Goal: Transaction & Acquisition: Book appointment/travel/reservation

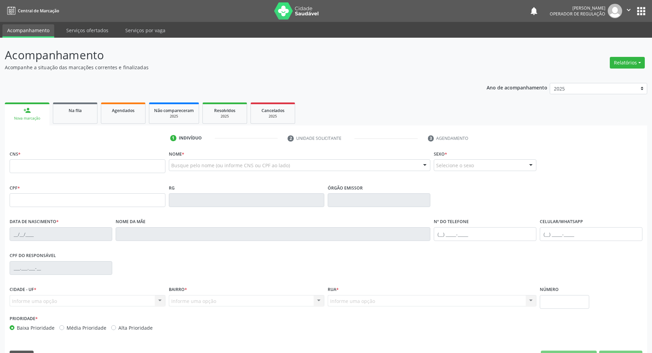
click at [76, 162] on input "text" at bounding box center [88, 166] width 156 height 14
type input "701 8062 9140 4279"
type input "[DATE]"
type input "[PERSON_NAME] da Conceição"
type input "[PHONE_NUMBER]"
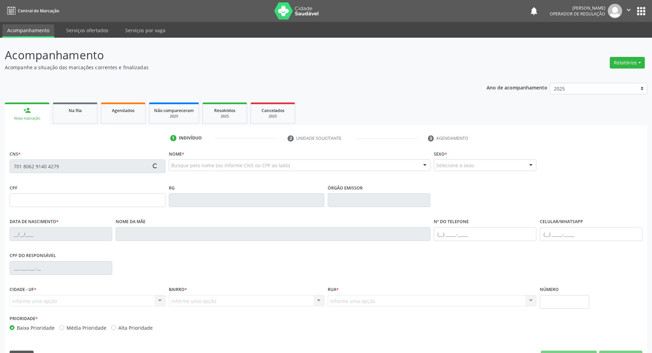
type input "[PHONE_NUMBER]"
type input "31"
type input "094.845.224-24"
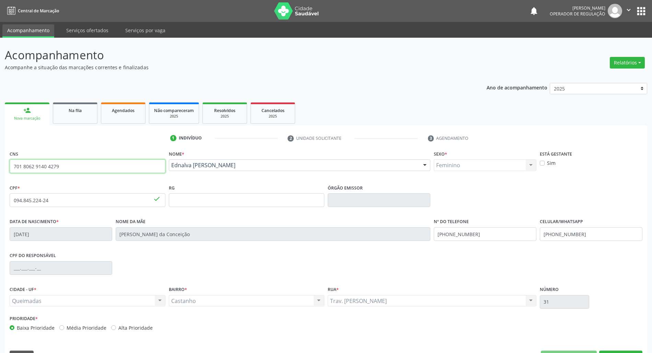
click at [65, 170] on input "701 8062 9140 4279" at bounding box center [88, 166] width 156 height 14
click at [85, 107] on div "Na fila" at bounding box center [75, 110] width 34 height 7
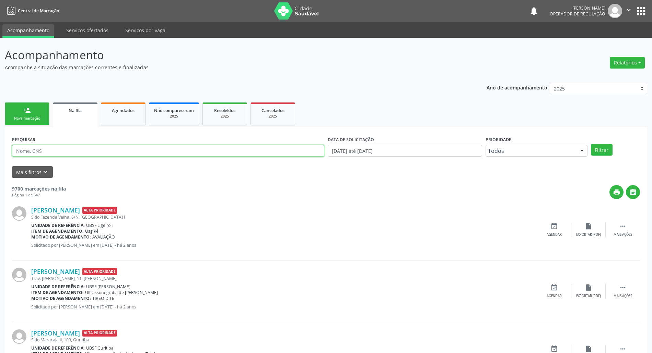
click at [32, 154] on input "text" at bounding box center [168, 151] width 312 height 12
paste input "701 8062 9140 4279"
type input "701 8062 9140 4279"
click at [590, 144] on button "Filtrar" at bounding box center [601, 150] width 22 height 12
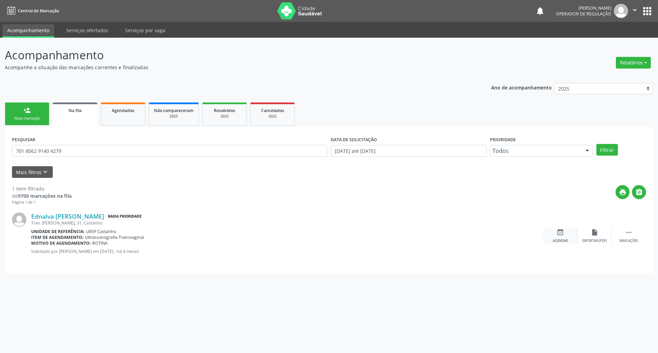
click at [565, 234] on div "event_available Agendar" at bounding box center [560, 236] width 34 height 15
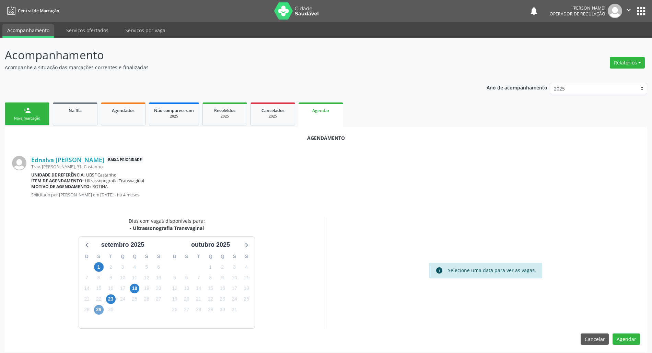
click at [98, 309] on span "29" at bounding box center [99, 310] width 10 height 10
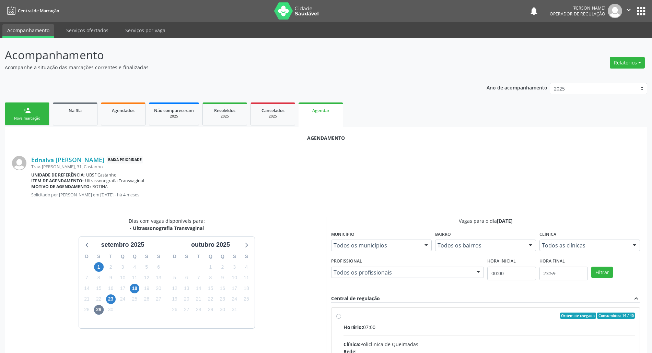
drag, startPoint x: 409, startPoint y: 320, endPoint x: 358, endPoint y: 302, distance: 53.7
radio input "true"
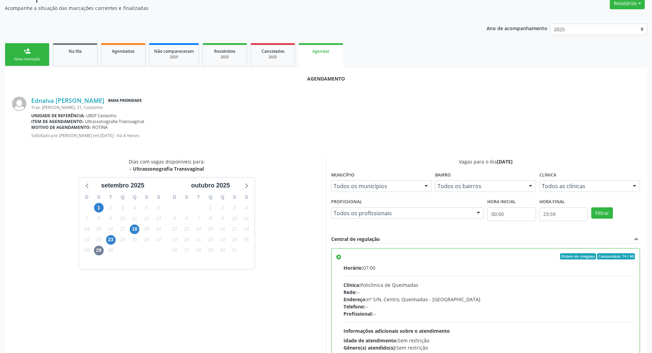
scroll to position [115, 0]
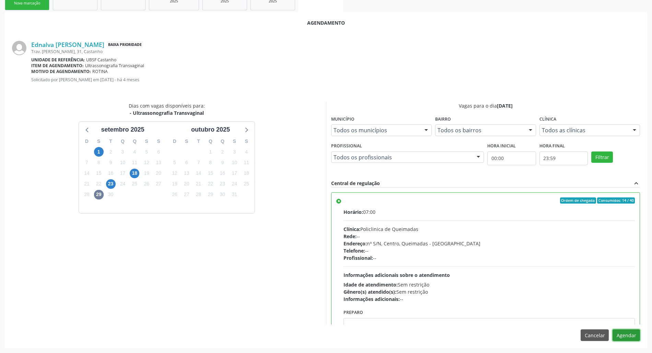
click at [633, 334] on button "Agendar" at bounding box center [625, 336] width 27 height 12
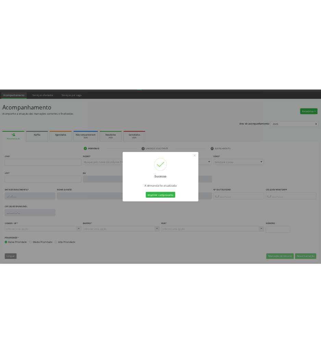
scroll to position [19, 0]
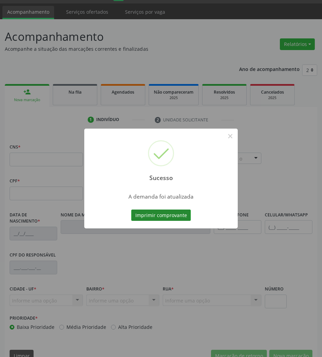
click at [175, 215] on button "Imprimir comprovante" at bounding box center [161, 216] width 60 height 12
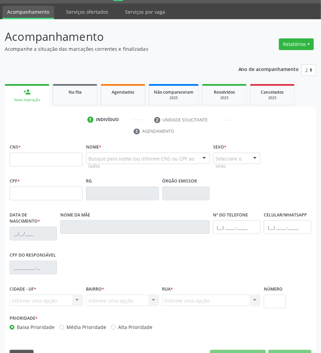
click at [84, 105] on ul "person_add Nova marcação Na fila Agendados Não compareceram 2025 Resolvidos 202…" at bounding box center [161, 94] width 312 height 25
drag, startPoint x: 83, startPoint y: 98, endPoint x: 8, endPoint y: 122, distance: 79.4
click at [83, 98] on link "Na fila" at bounding box center [75, 94] width 45 height 21
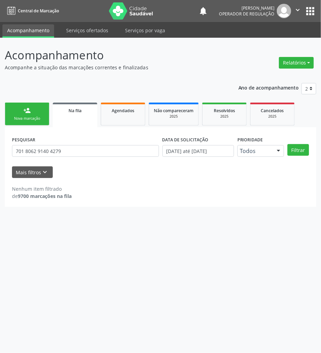
scroll to position [0, 0]
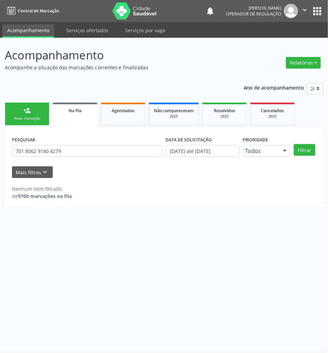
drag, startPoint x: 87, startPoint y: 256, endPoint x: 82, endPoint y: 252, distance: 7.0
click at [87, 256] on div "Acompanhamento Acompanhe a situação das marcações correntes e finalizadas Relat…" at bounding box center [164, 195] width 328 height 315
click at [69, 151] on input "701 8062 9140 4279" at bounding box center [87, 151] width 151 height 12
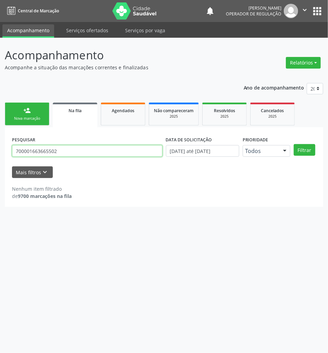
type input "700001663665502"
click at [294, 144] on button "Filtrar" at bounding box center [305, 150] width 22 height 12
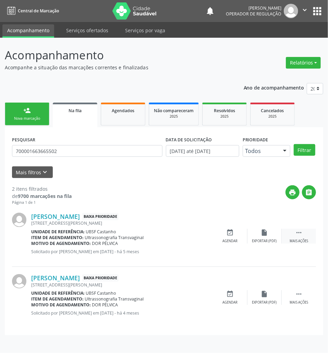
click at [297, 231] on icon "" at bounding box center [299, 233] width 8 height 8
click at [232, 234] on icon "cancel" at bounding box center [231, 233] width 8 height 8
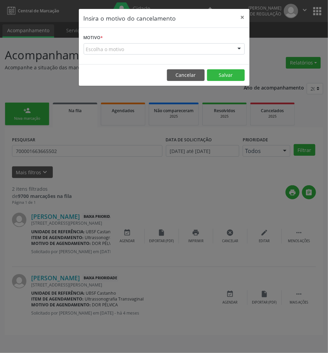
drag, startPoint x: 202, startPoint y: 51, endPoint x: 198, endPoint y: 63, distance: 12.2
click at [201, 53] on div "Escolha o motivo" at bounding box center [164, 49] width 161 height 12
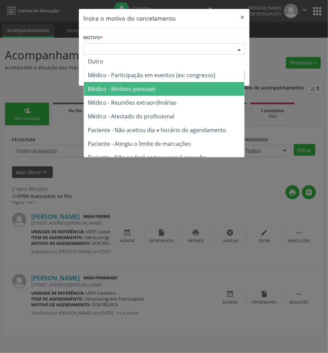
click at [191, 83] on span "Médico - Motivos pessoais" at bounding box center [164, 89] width 160 height 14
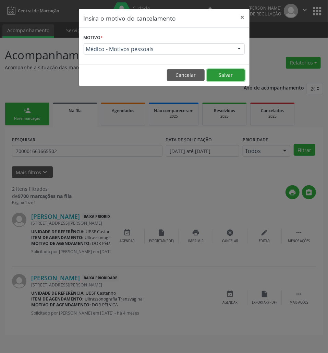
click at [222, 75] on button "Salvar" at bounding box center [226, 75] width 38 height 12
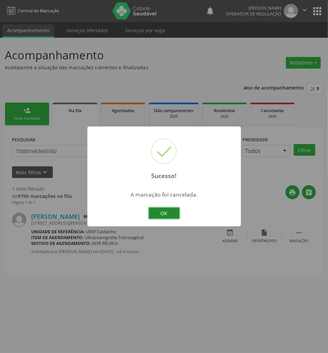
click at [163, 217] on button "OK" at bounding box center [164, 213] width 31 height 12
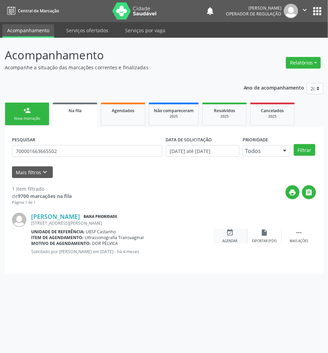
click at [228, 234] on icon "event_available" at bounding box center [231, 233] width 8 height 8
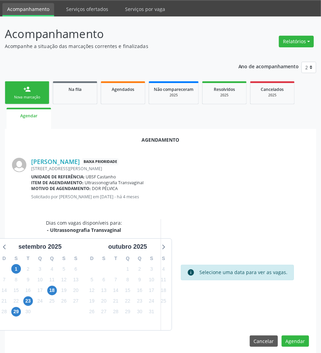
scroll to position [27, 0]
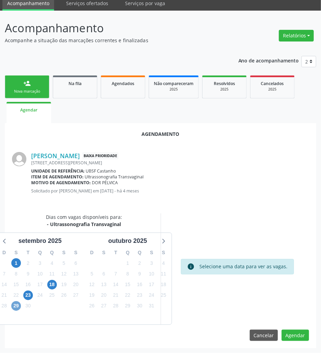
click at [16, 306] on span "29" at bounding box center [16, 306] width 10 height 10
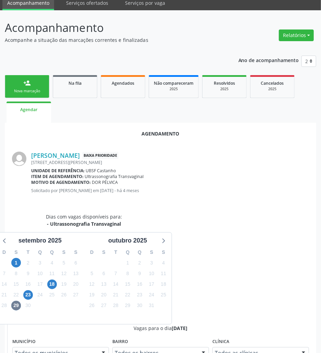
radio input "true"
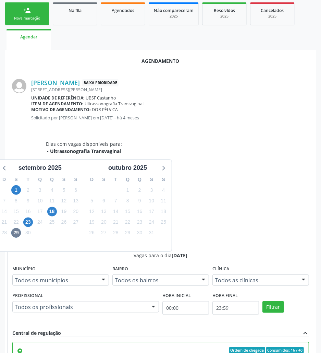
scroll to position [142, 0]
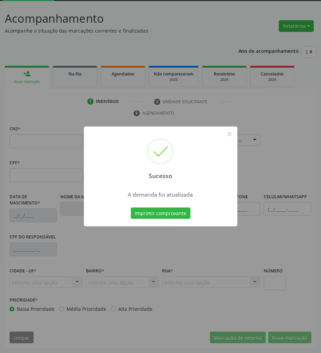
scroll to position [37, 0]
click at [168, 214] on button "Imprimir comprovante" at bounding box center [161, 213] width 60 height 12
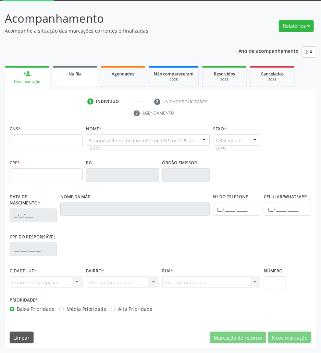
click at [83, 75] on div "Na fila" at bounding box center [75, 73] width 34 height 7
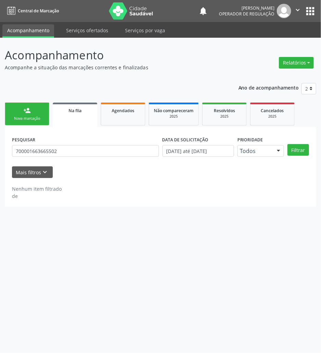
scroll to position [0, 0]
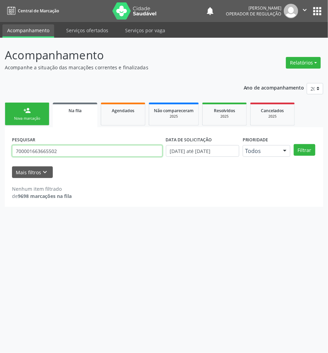
click at [80, 154] on input "700001663665502" at bounding box center [87, 151] width 151 height 12
click at [53, 150] on input "text" at bounding box center [87, 151] width 151 height 12
click at [294, 144] on button "Filtrar" at bounding box center [305, 150] width 22 height 12
click at [44, 143] on div "PESQUISAR 700607408743468" at bounding box center [87, 147] width 154 height 27
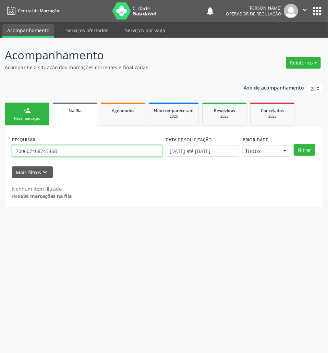
click at [52, 155] on input "700607408743468" at bounding box center [87, 151] width 151 height 12
drag, startPoint x: 23, startPoint y: 154, endPoint x: 29, endPoint y: 154, distance: 6.5
click at [24, 154] on input "700607408743468" at bounding box center [87, 151] width 151 height 12
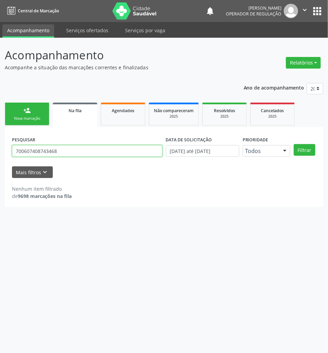
click at [32, 152] on input "700607408743468" at bounding box center [87, 151] width 151 height 12
type input "700601408743468"
click at [294, 144] on button "Filtrar" at bounding box center [305, 150] width 22 height 12
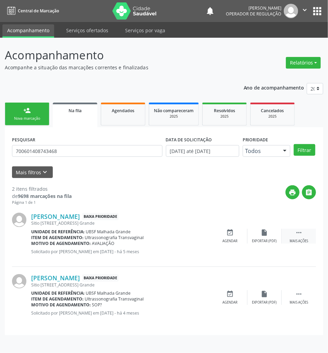
click at [302, 235] on icon "" at bounding box center [299, 233] width 8 height 8
click at [236, 234] on div "cancel Cancelar" at bounding box center [230, 236] width 34 height 15
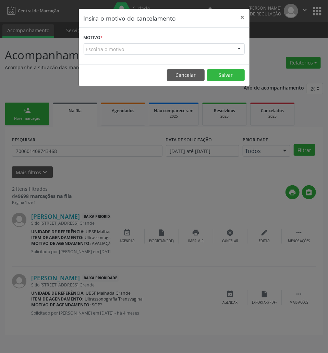
click at [167, 46] on div "Escolha o motivo" at bounding box center [164, 49] width 161 height 12
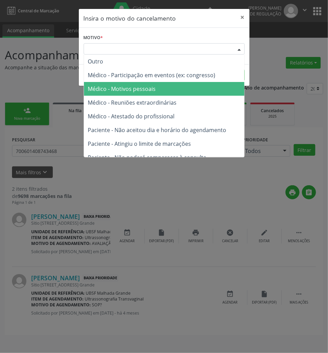
drag, startPoint x: 162, startPoint y: 88, endPoint x: 208, endPoint y: 84, distance: 46.1
click at [162, 88] on span "Médico - Motivos pessoais" at bounding box center [164, 89] width 160 height 14
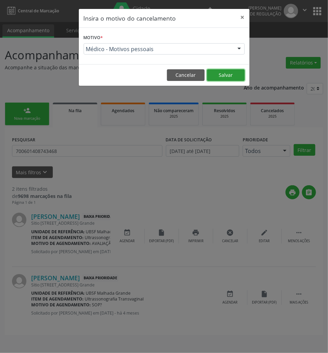
click at [230, 74] on button "Salvar" at bounding box center [226, 75] width 38 height 12
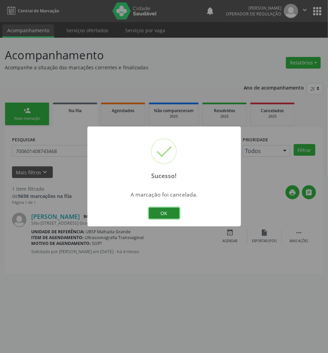
click at [164, 213] on button "OK" at bounding box center [164, 213] width 31 height 12
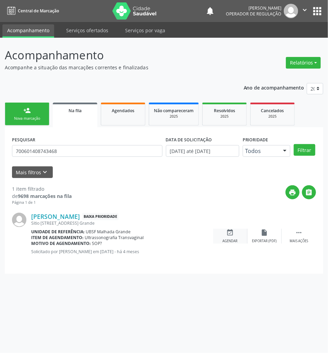
click at [221, 232] on div "event_available Agendar" at bounding box center [230, 236] width 34 height 15
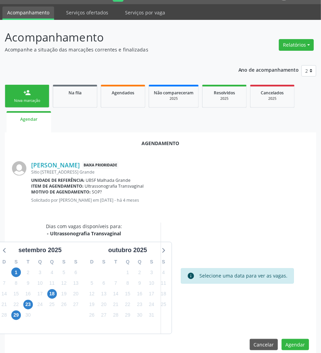
scroll to position [27, 0]
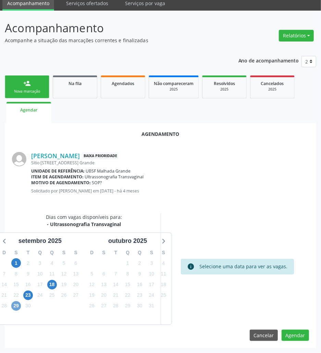
drag, startPoint x: 15, startPoint y: 309, endPoint x: 14, endPoint y: 300, distance: 8.7
click at [15, 308] on span "29" at bounding box center [16, 306] width 10 height 10
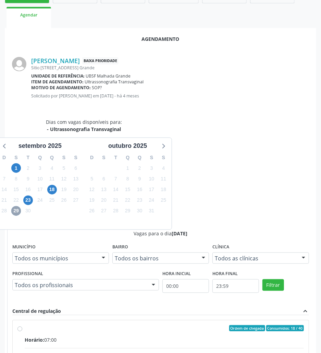
scroll to position [131, 0]
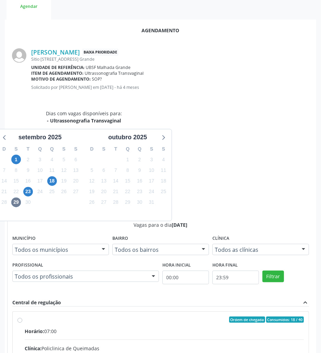
click at [22, 316] on input "Ordem de chegada Consumidos: 18 / 40 Horário: 07:00 Clínica: Policlinica de Que…" at bounding box center [19, 319] width 5 height 6
radio input "true"
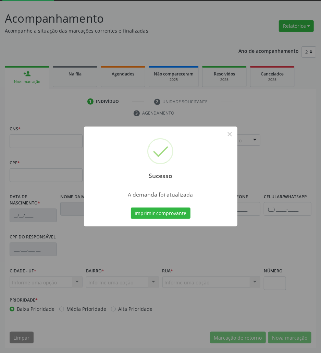
scroll to position [37, 0]
click at [145, 209] on button "Imprimir comprovante" at bounding box center [161, 213] width 60 height 12
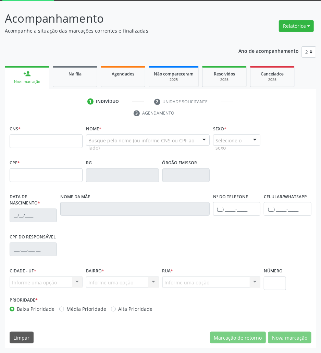
drag, startPoint x: 70, startPoint y: 72, endPoint x: 18, endPoint y: 85, distance: 53.8
click at [69, 72] on span "Na fila" at bounding box center [75, 74] width 13 height 6
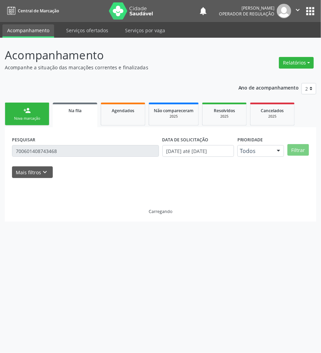
scroll to position [0, 0]
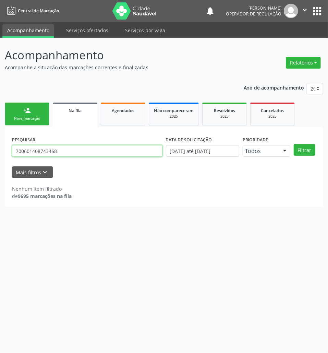
click at [102, 145] on input "700601408743468" at bounding box center [87, 151] width 151 height 12
type input "700004802146900"
click at [294, 144] on button "Filtrar" at bounding box center [305, 150] width 22 height 12
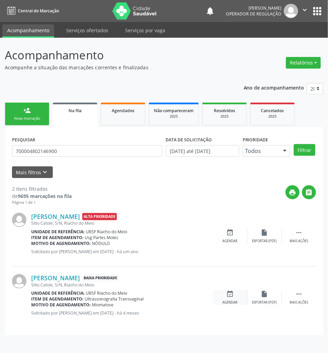
click at [231, 294] on icon "event_available" at bounding box center [231, 294] width 8 height 8
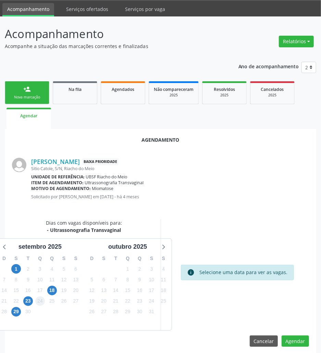
scroll to position [27, 0]
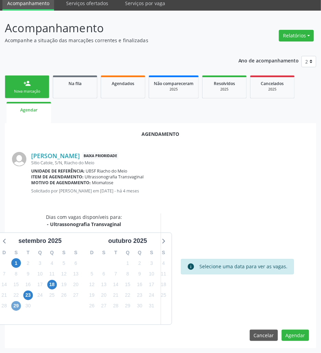
click at [20, 306] on span "29" at bounding box center [16, 306] width 10 height 10
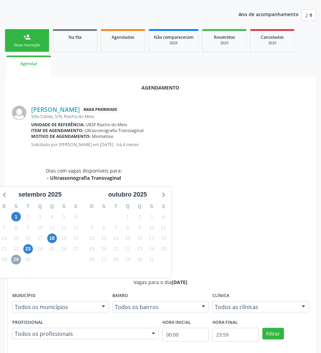
scroll to position [131, 0]
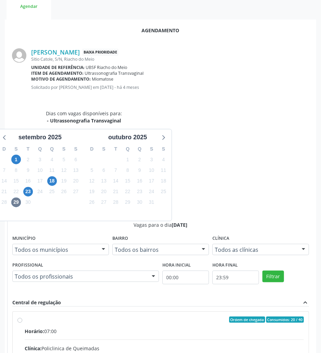
click at [22, 316] on input "Ordem de chegada Consumidos: 20 / 40 Horário: 07:00 Clínica: Policlinica de Que…" at bounding box center [19, 319] width 5 height 6
radio input "true"
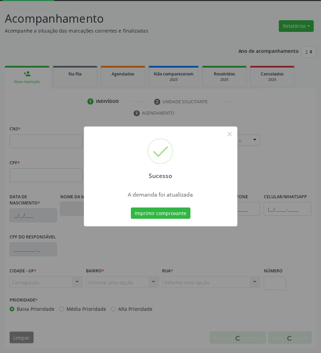
scroll to position [37, 0]
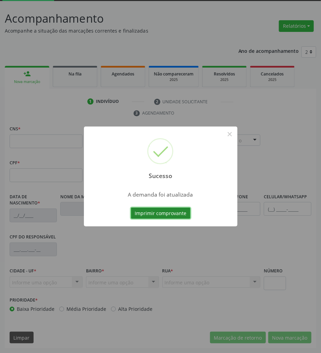
click at [184, 208] on button "Imprimir comprovante" at bounding box center [161, 213] width 60 height 12
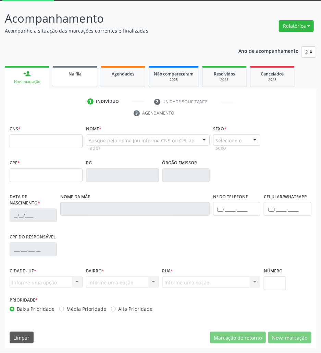
click at [74, 73] on span "Na fila" at bounding box center [75, 74] width 13 height 6
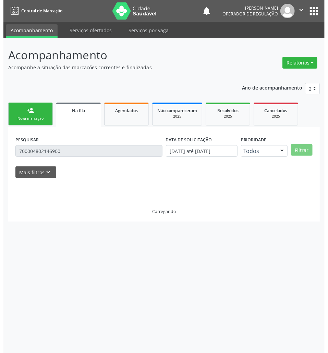
scroll to position [0, 0]
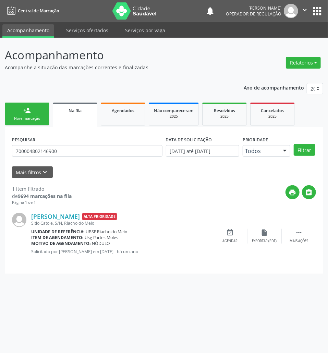
click at [320, 10] on button "apps" at bounding box center [317, 11] width 12 height 12
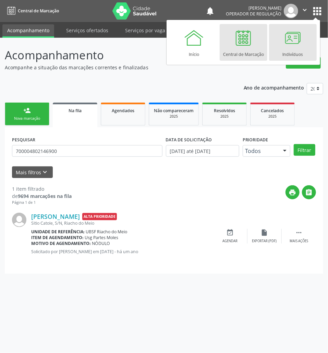
click at [287, 44] on div at bounding box center [293, 37] width 21 height 21
